Goal: Check status

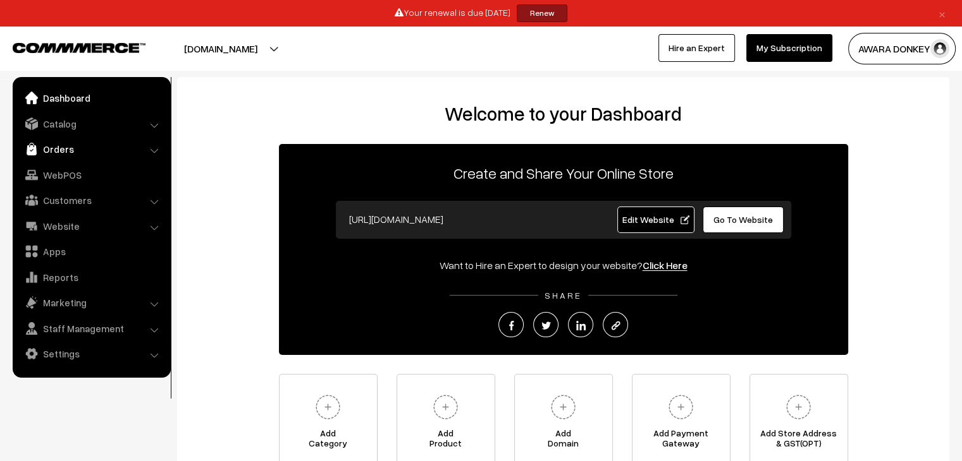
click at [68, 147] on link "Orders" at bounding box center [91, 149] width 150 height 23
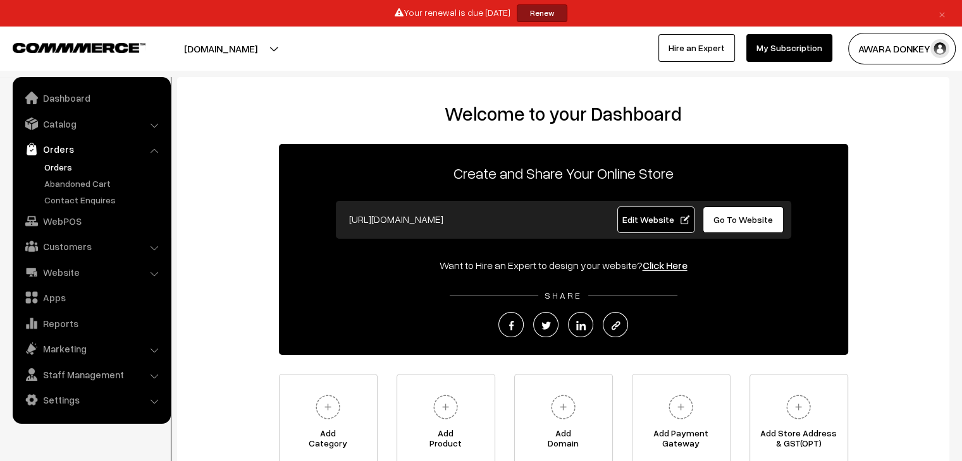
click at [61, 167] on link "Orders" at bounding box center [103, 167] width 125 height 13
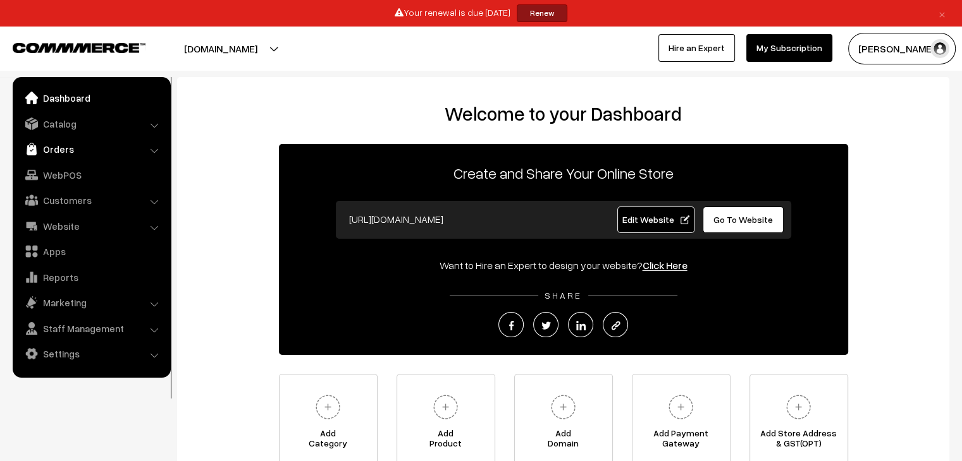
click at [52, 141] on link "Orders" at bounding box center [91, 149] width 150 height 23
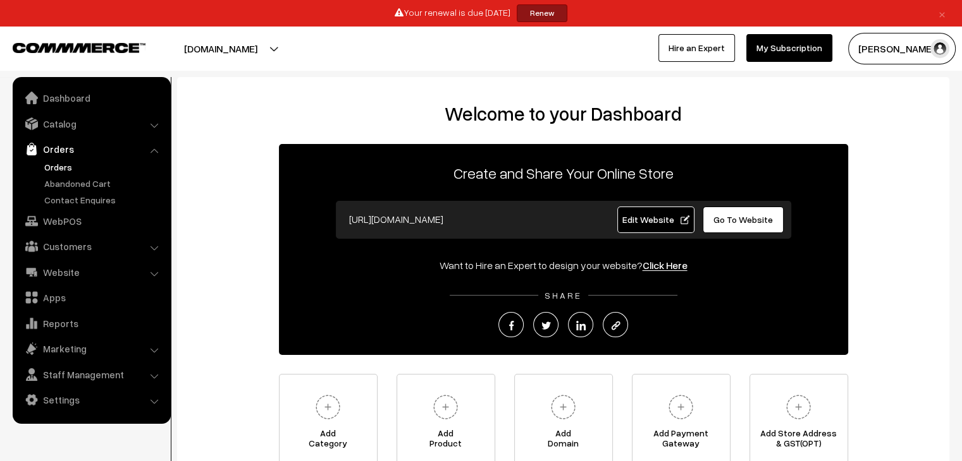
click at [66, 163] on link "Orders" at bounding box center [103, 167] width 125 height 13
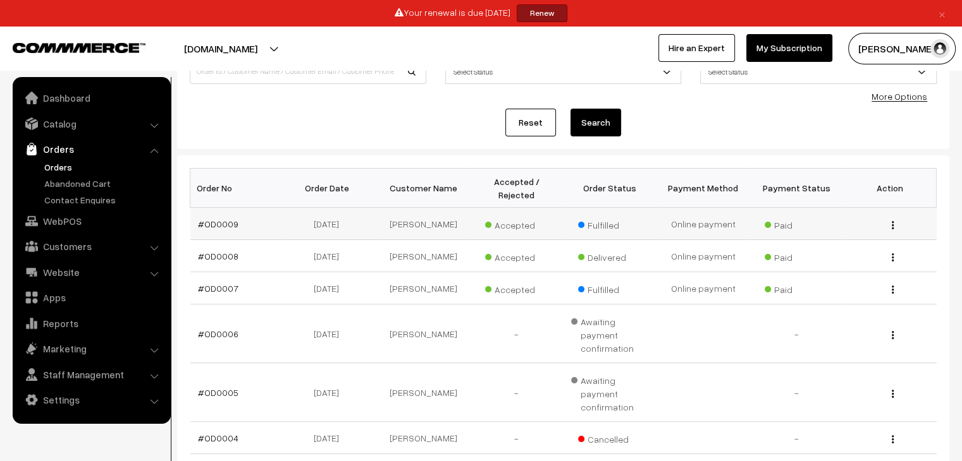
scroll to position [126, 0]
